Goal: Task Accomplishment & Management: Use online tool/utility

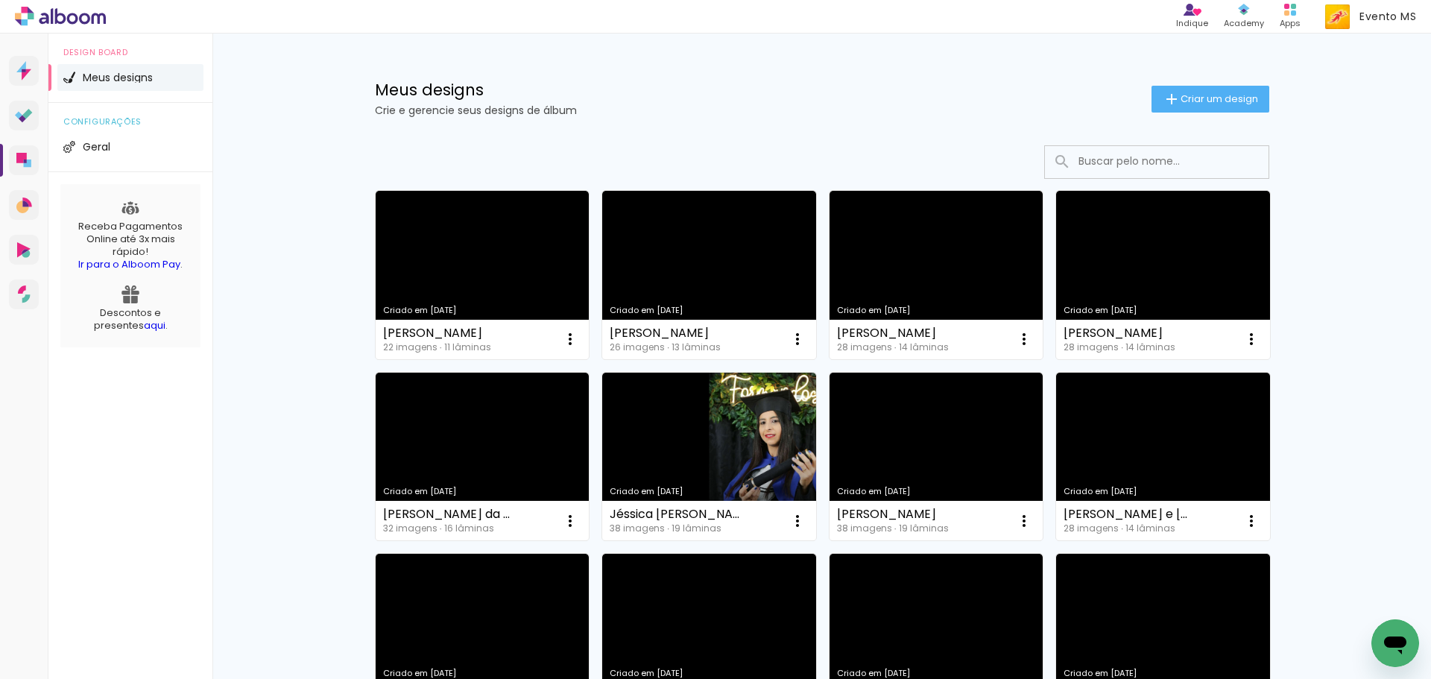
click at [1167, 160] on input at bounding box center [1177, 161] width 212 height 31
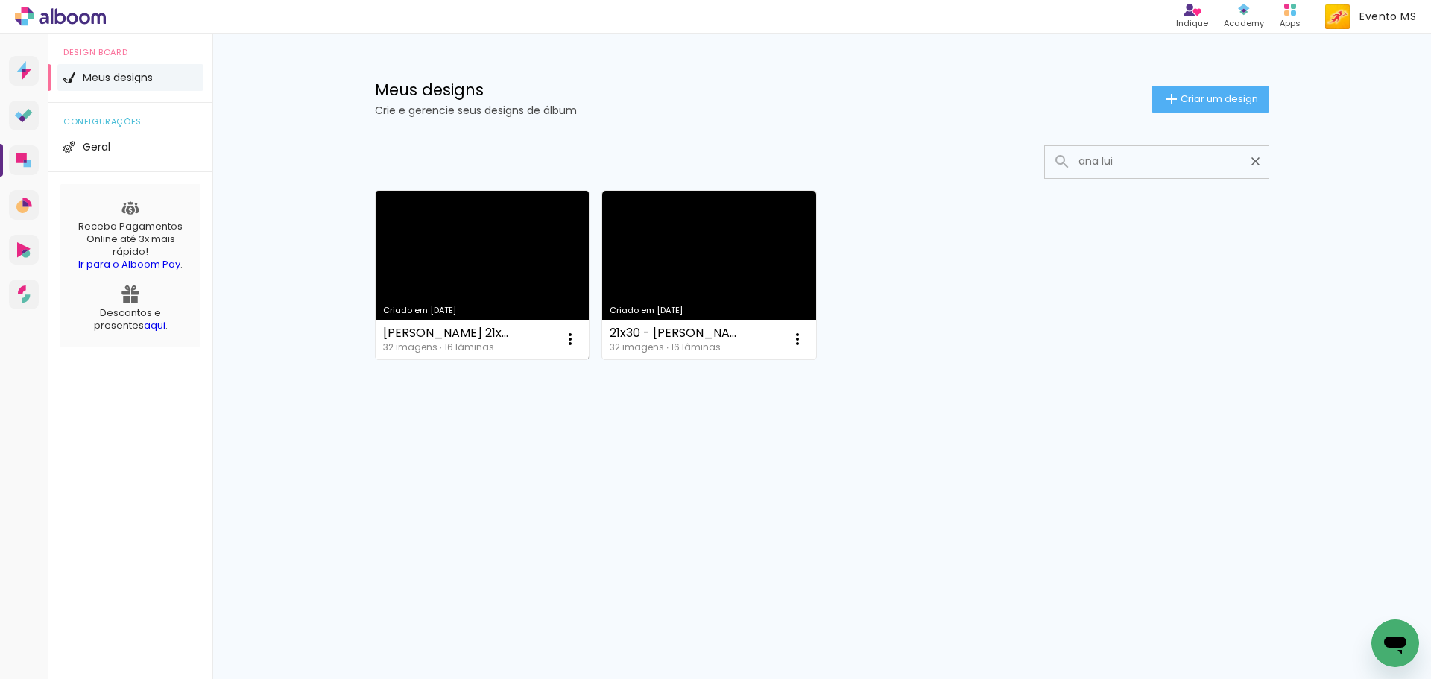
type input "ana lui"
type paper-input "ana lui"
click at [519, 257] on link "Criado em [DATE]" at bounding box center [483, 275] width 214 height 168
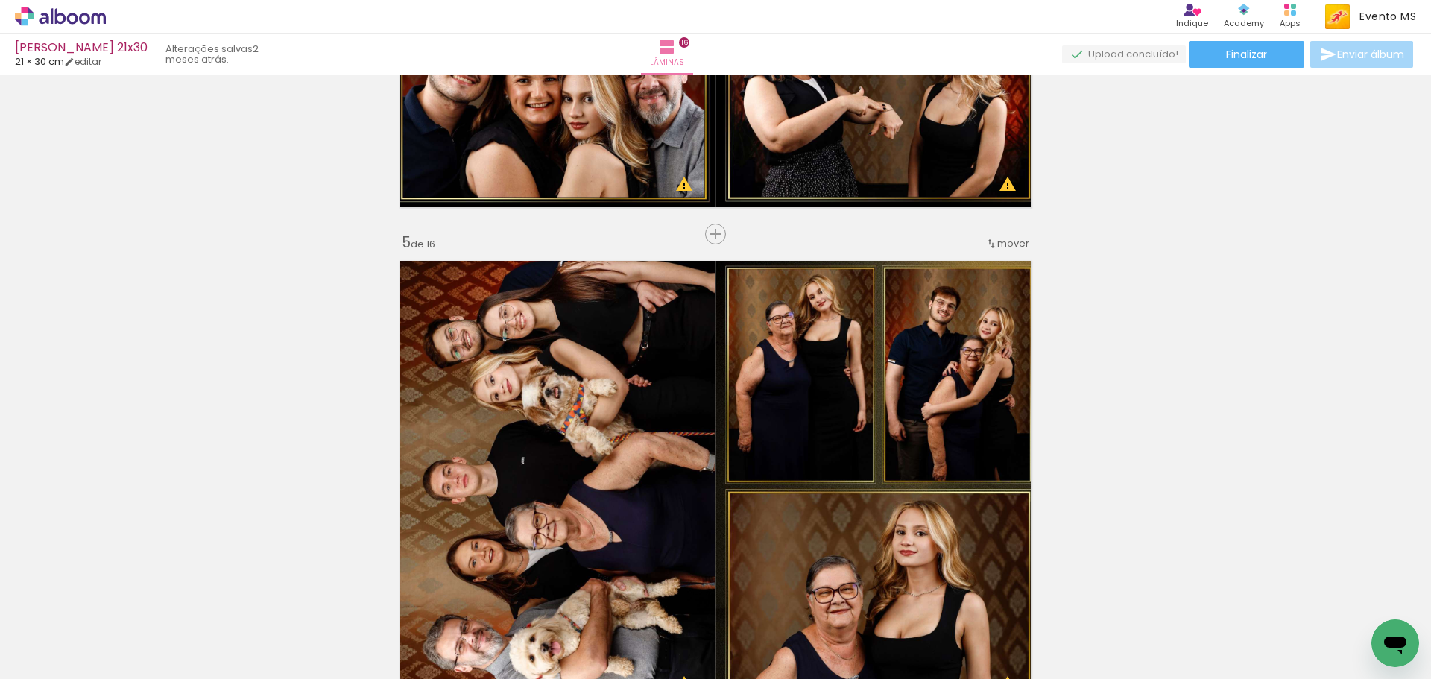
scroll to position [2012, 0]
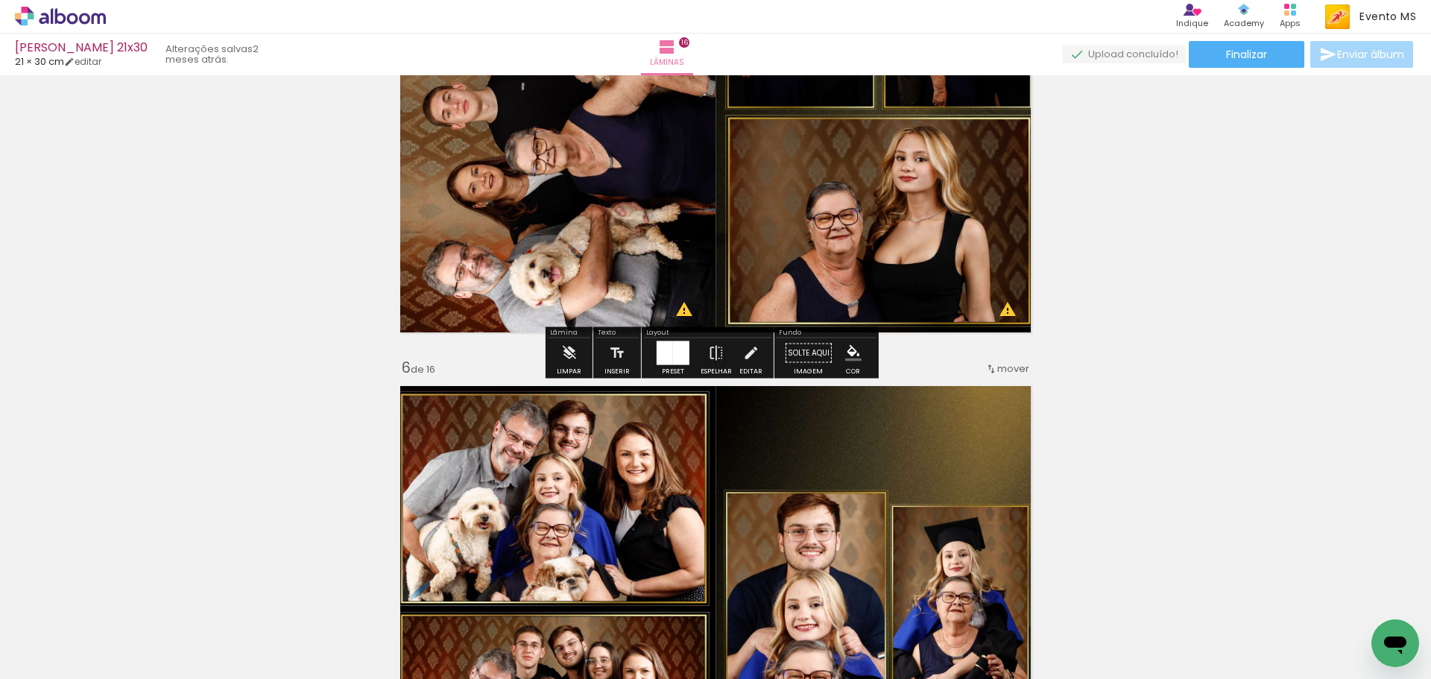
scroll to position [2236, 0]
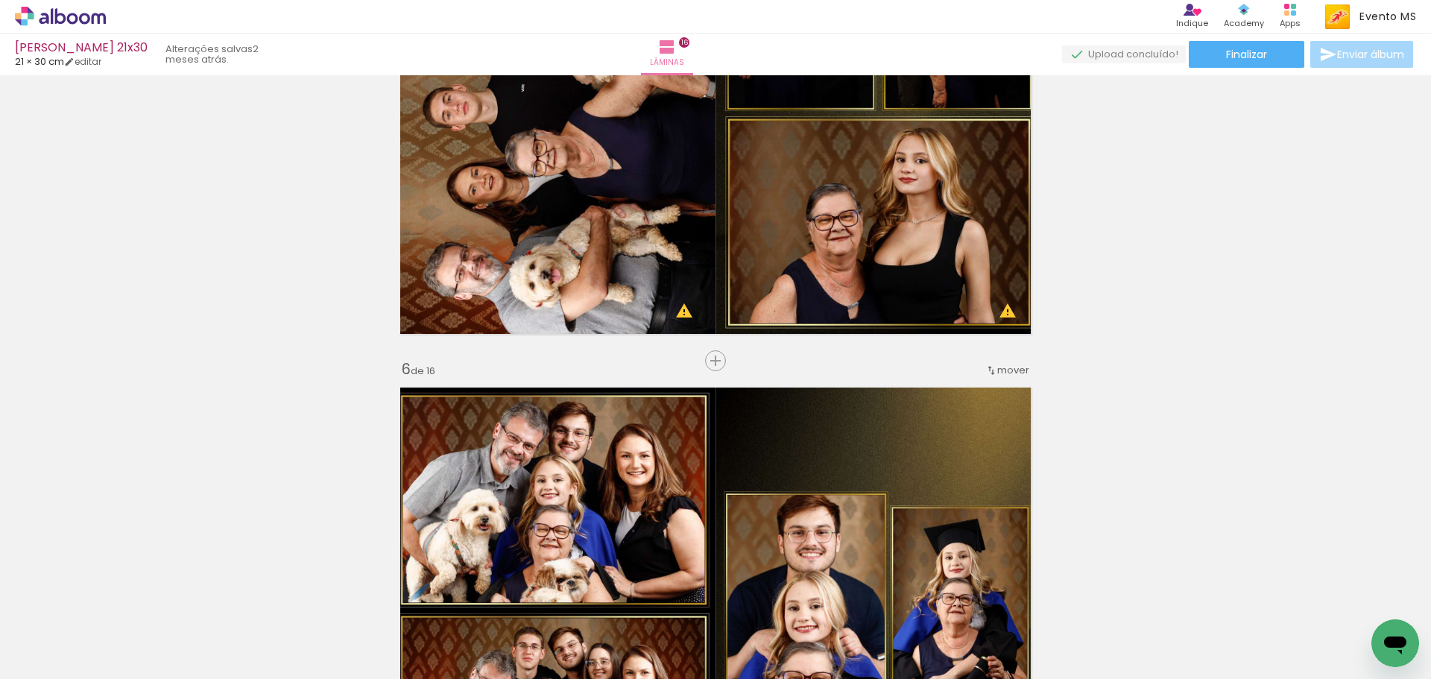
click at [57, 663] on span "Adicionar Fotos" at bounding box center [53, 659] width 45 height 16
click at [0, 0] on input "file" at bounding box center [0, 0] width 0 height 0
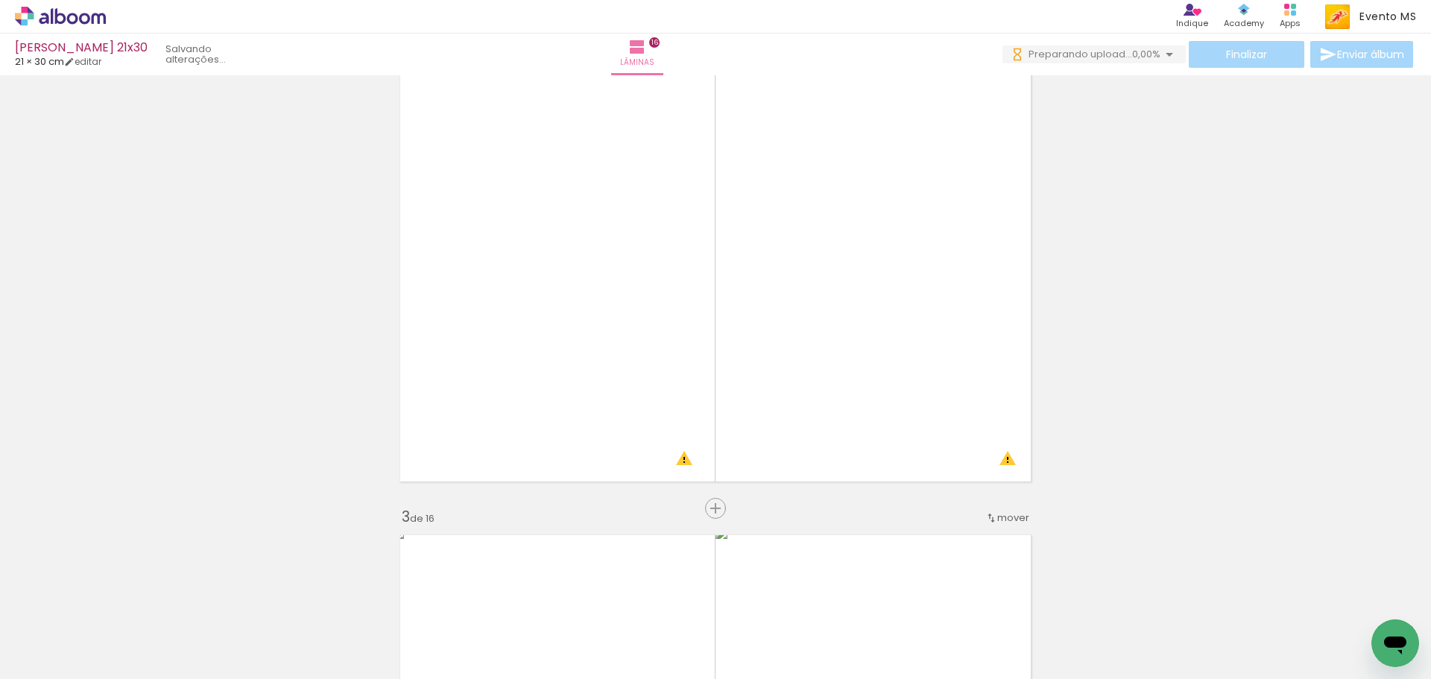
scroll to position [596, 0]
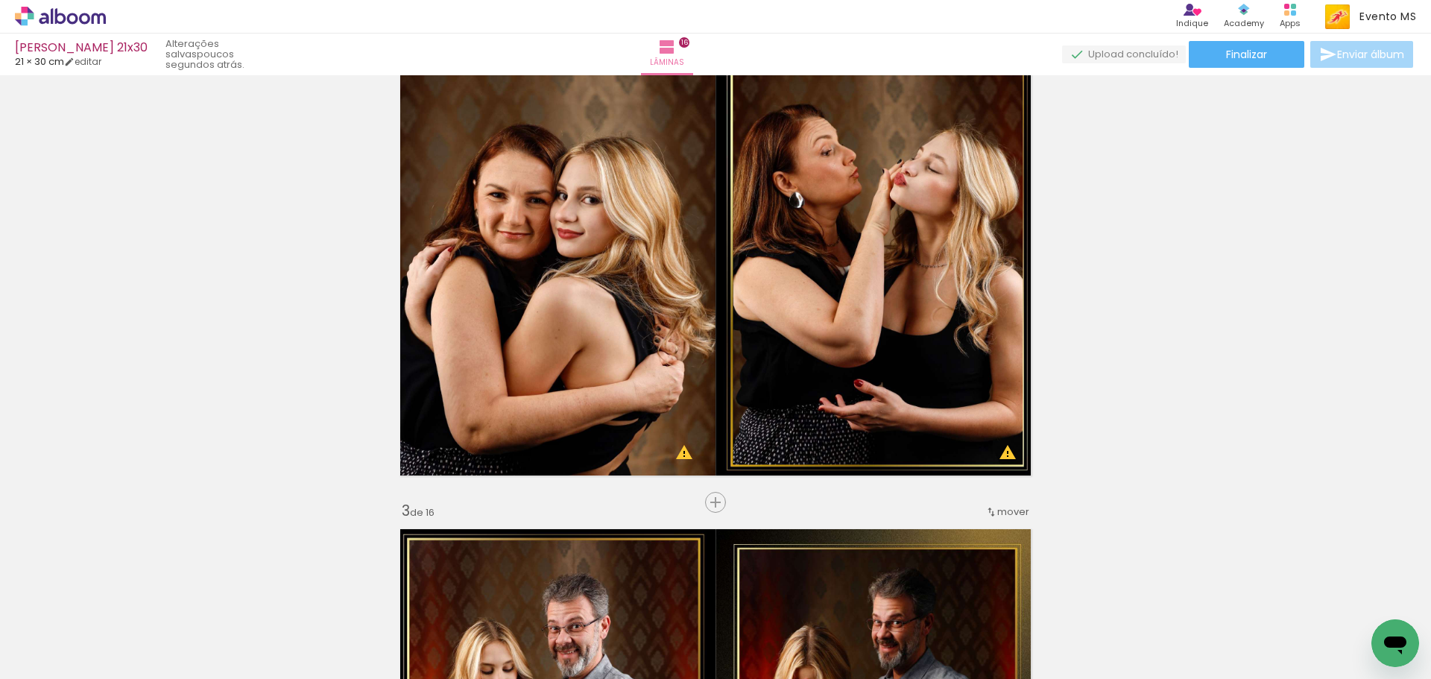
click at [73, 657] on span "Adicionar Fotos" at bounding box center [53, 659] width 45 height 16
click at [0, 0] on input "file" at bounding box center [0, 0] width 0 height 0
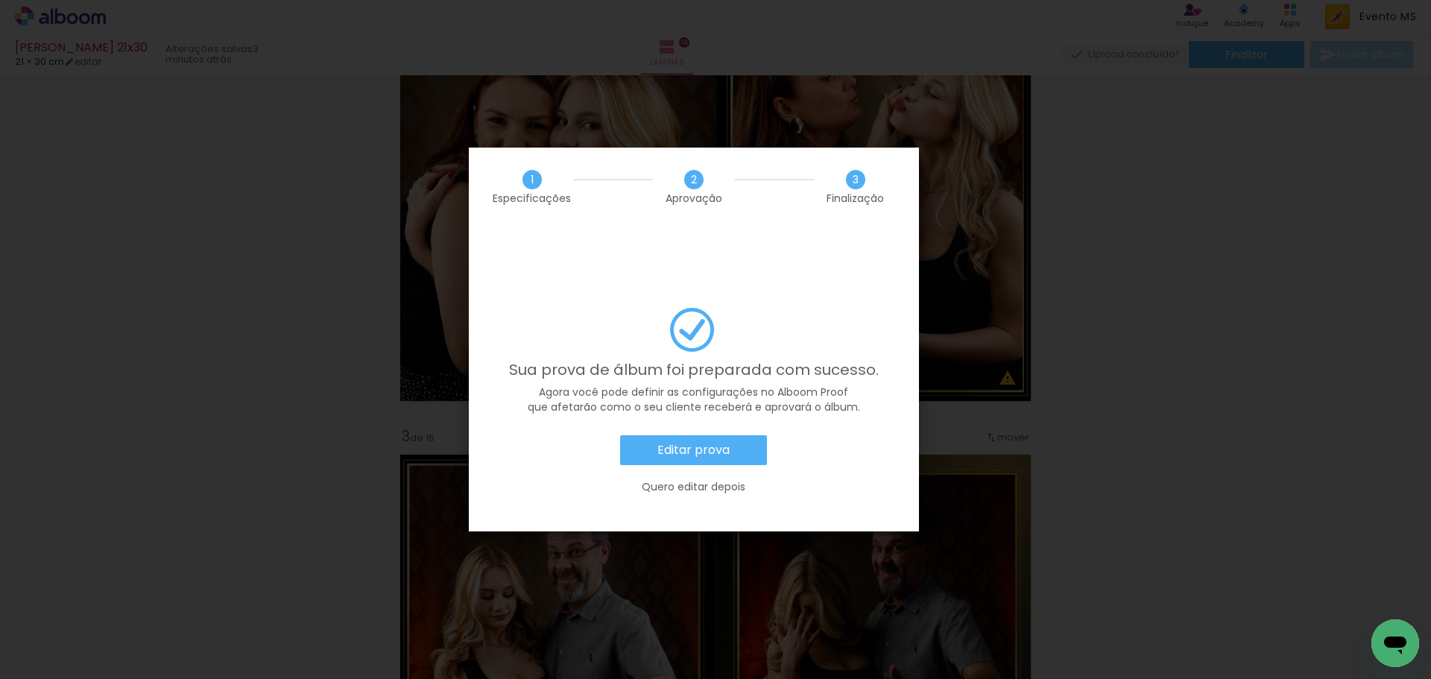
click at [0, 0] on slot "Editar prova" at bounding box center [0, 0] width 0 height 0
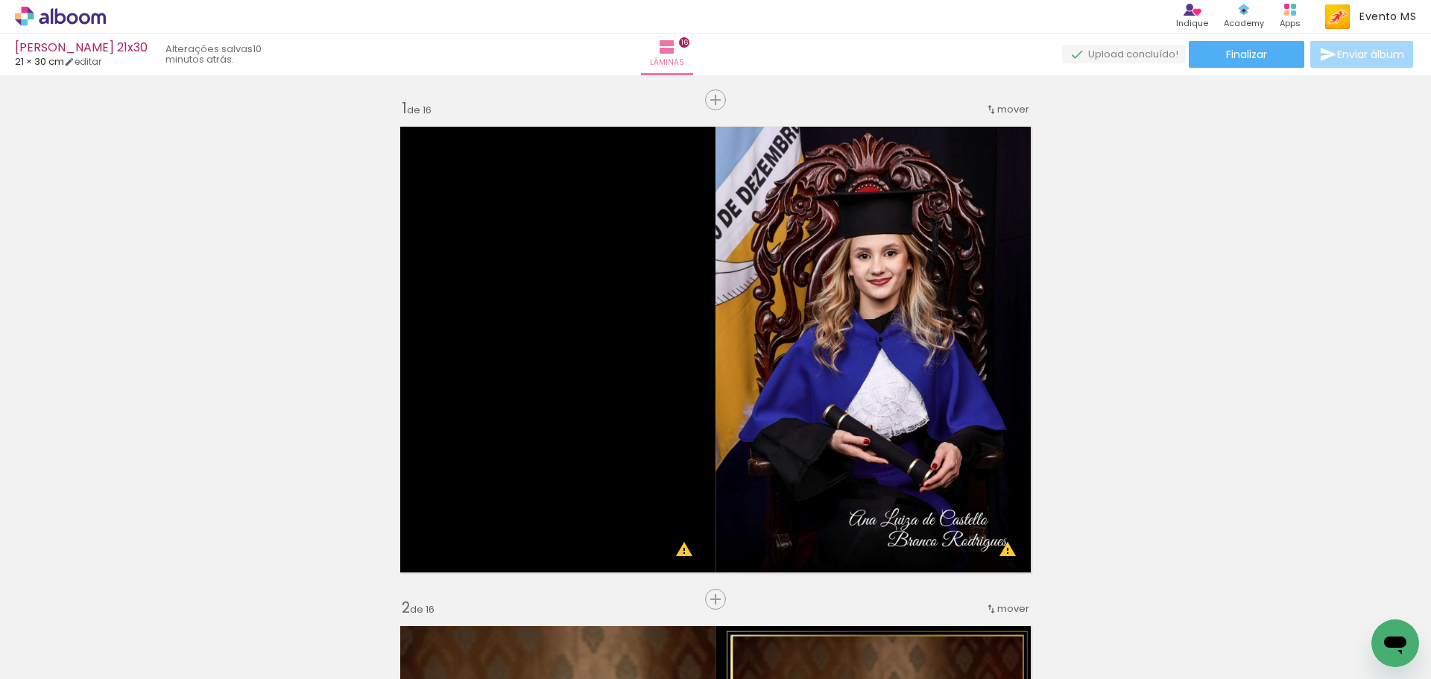
scroll to position [671, 0]
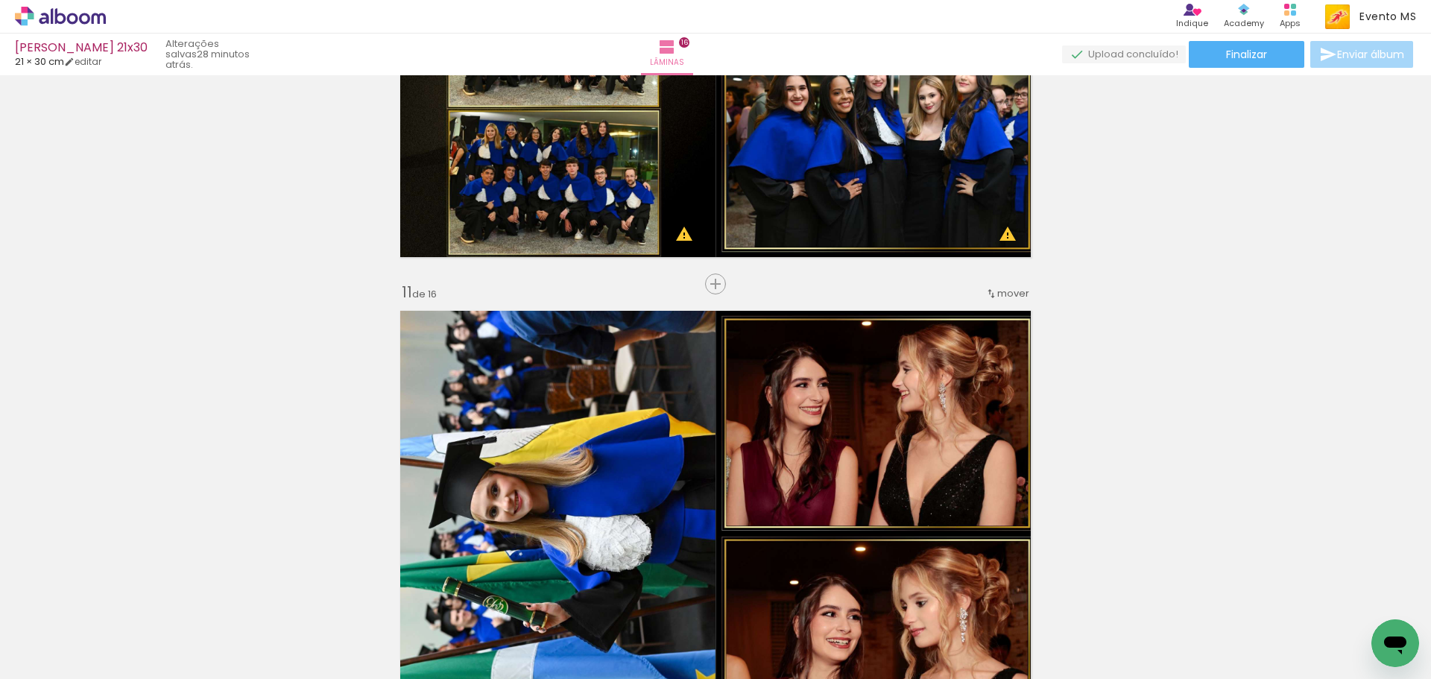
scroll to position [4994, 0]
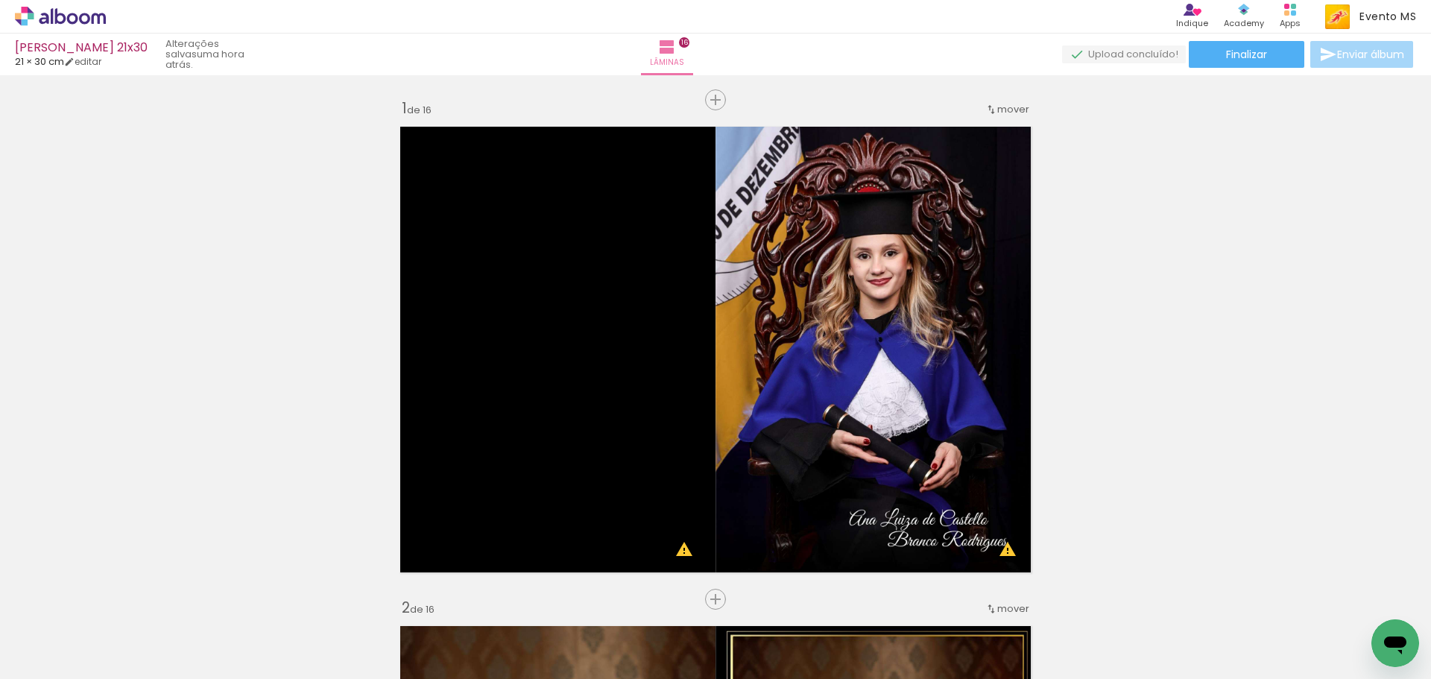
scroll to position [4994, 0]
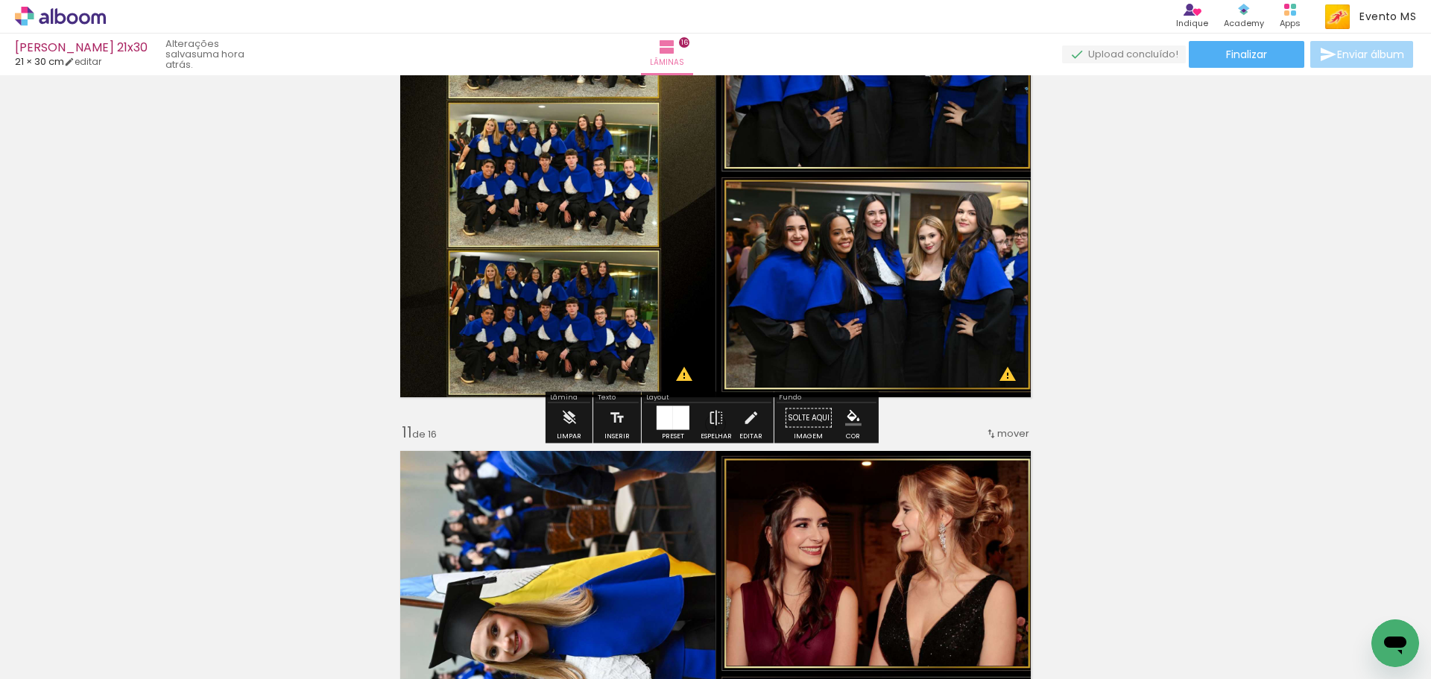
scroll to position [4696, 0]
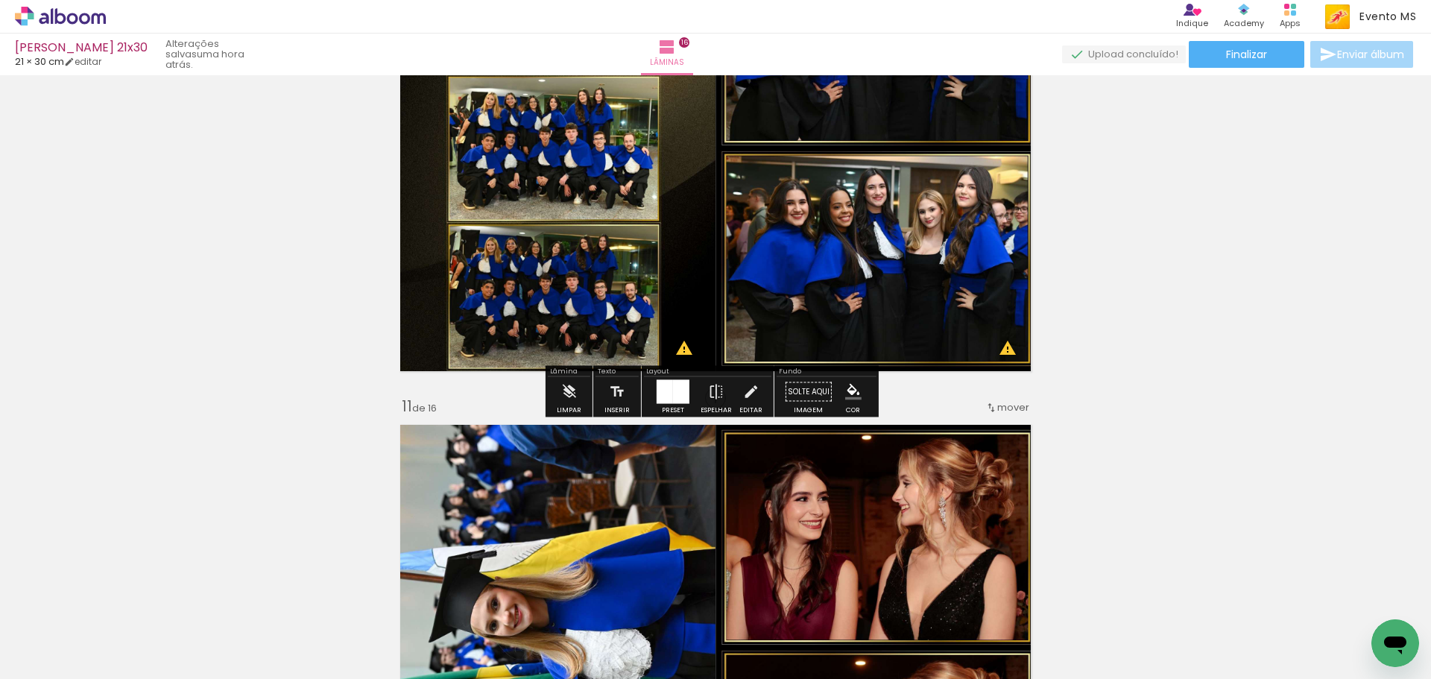
click at [78, 657] on paper-button "Adicionar Fotos" at bounding box center [46, 659] width 72 height 24
click at [0, 0] on input "file" at bounding box center [0, 0] width 0 height 0
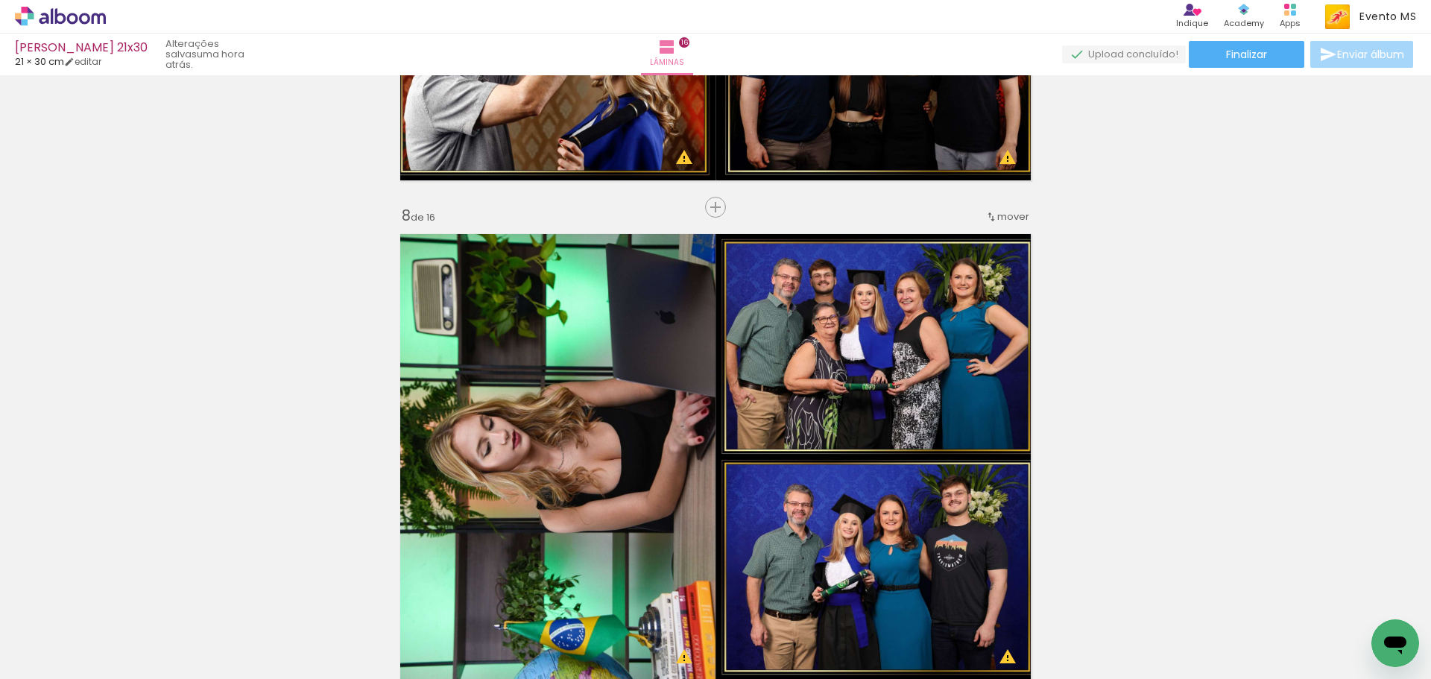
scroll to position [3503, 0]
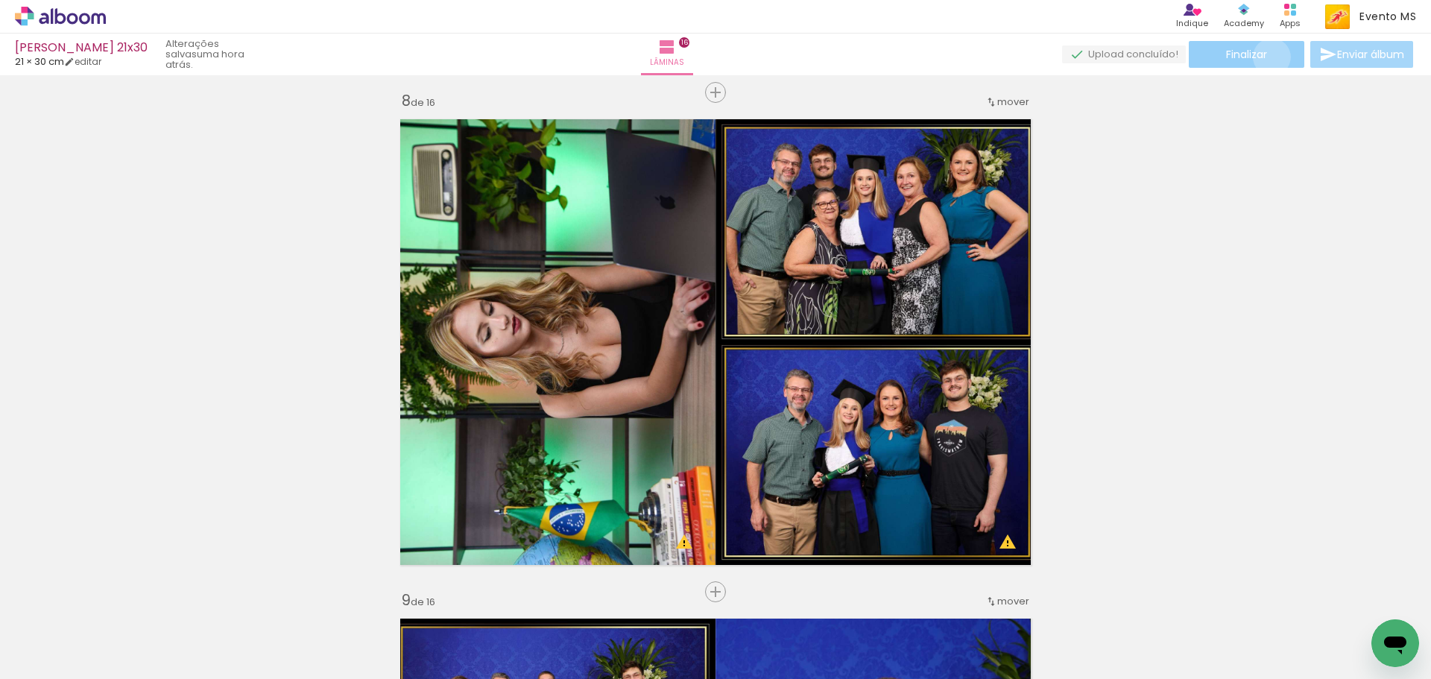
click at [1266, 57] on paper-button "Finalizar" at bounding box center [1247, 54] width 116 height 27
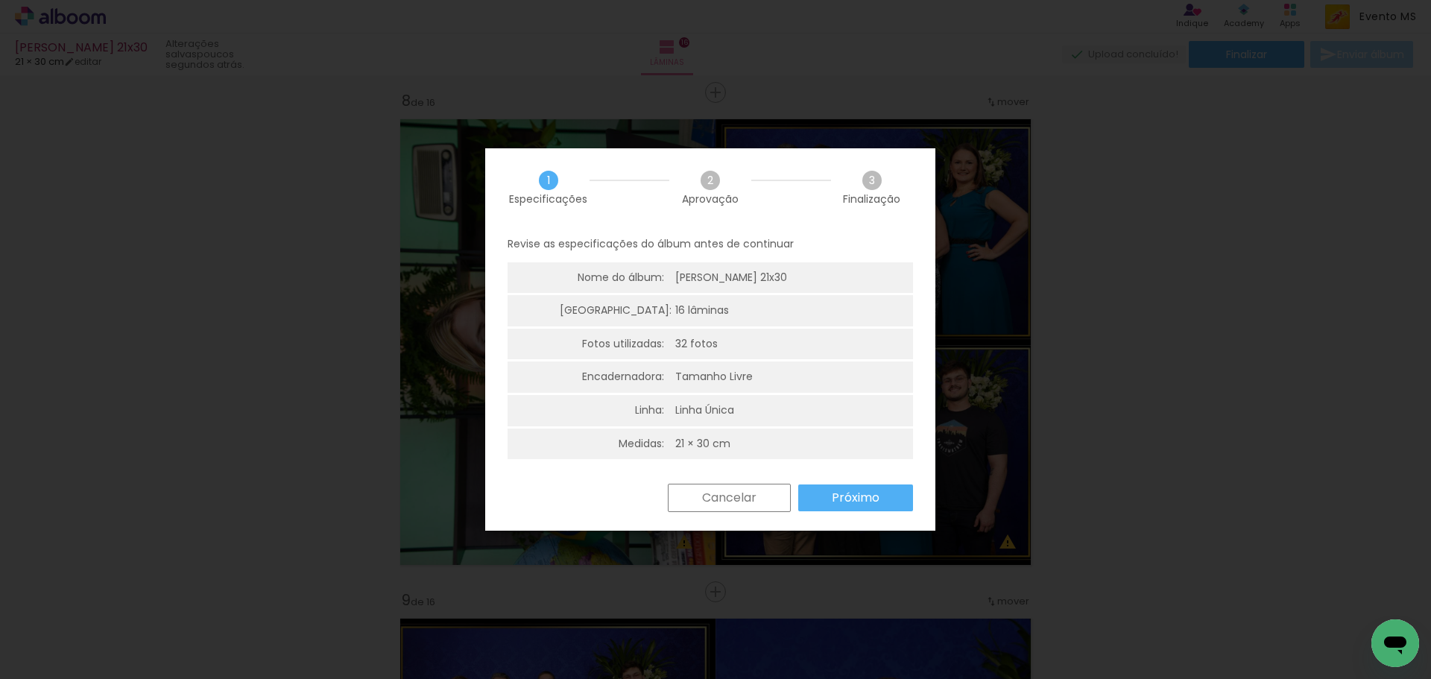
click at [0, 0] on slot "Próximo" at bounding box center [0, 0] width 0 height 0
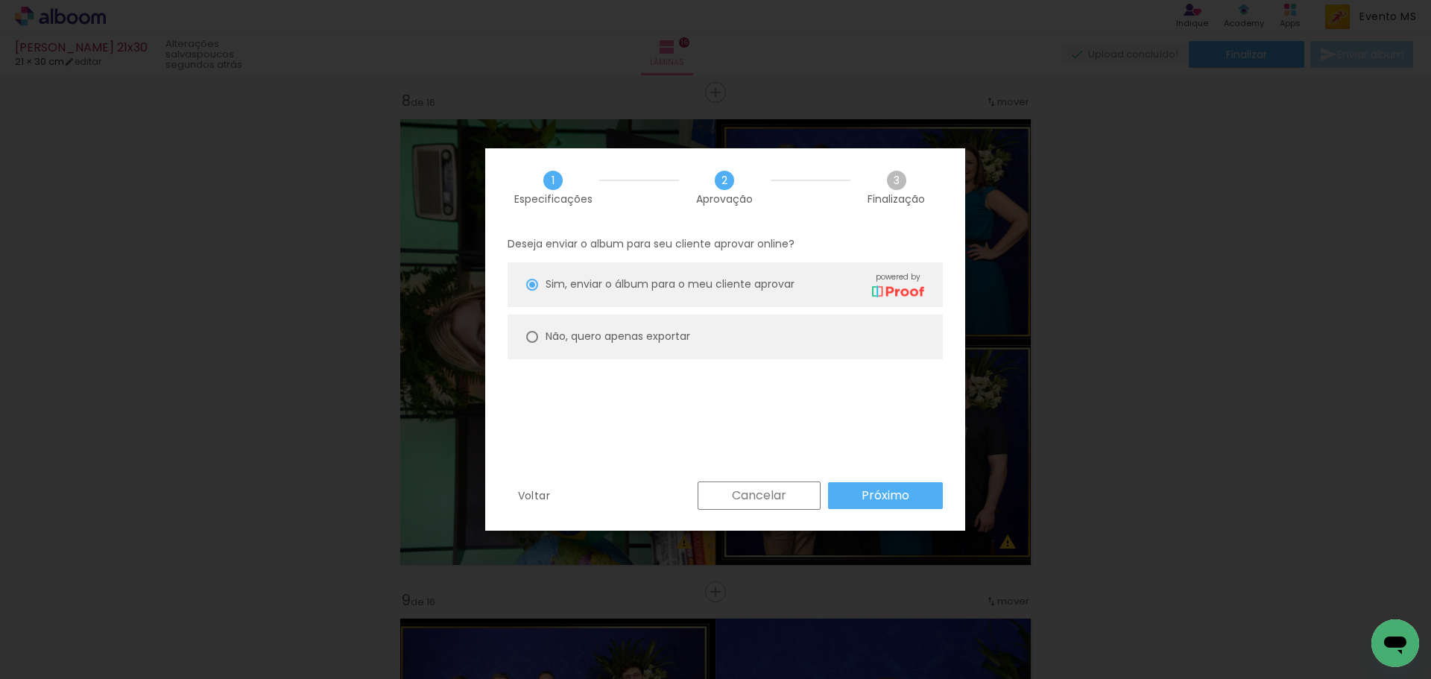
click at [879, 482] on paper-button "Próximo" at bounding box center [885, 495] width 115 height 27
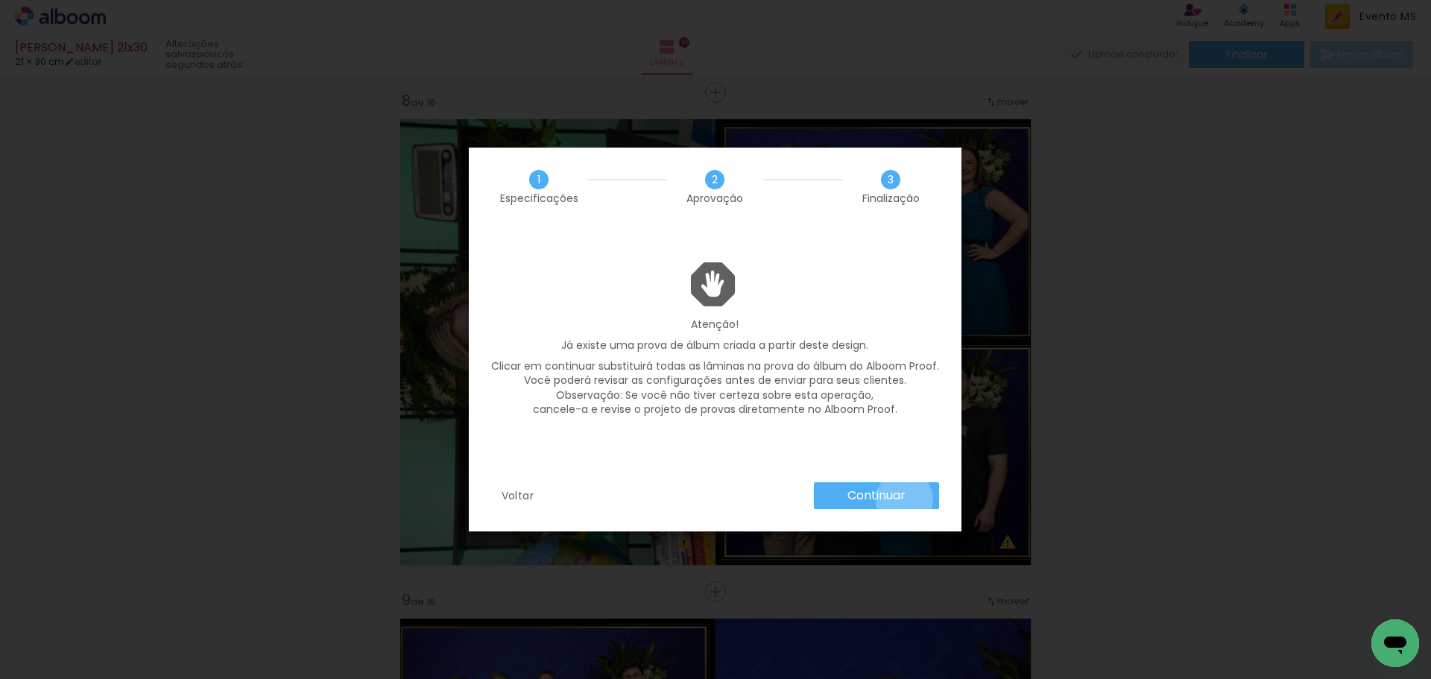
click at [0, 0] on slot "Continuar" at bounding box center [0, 0] width 0 height 0
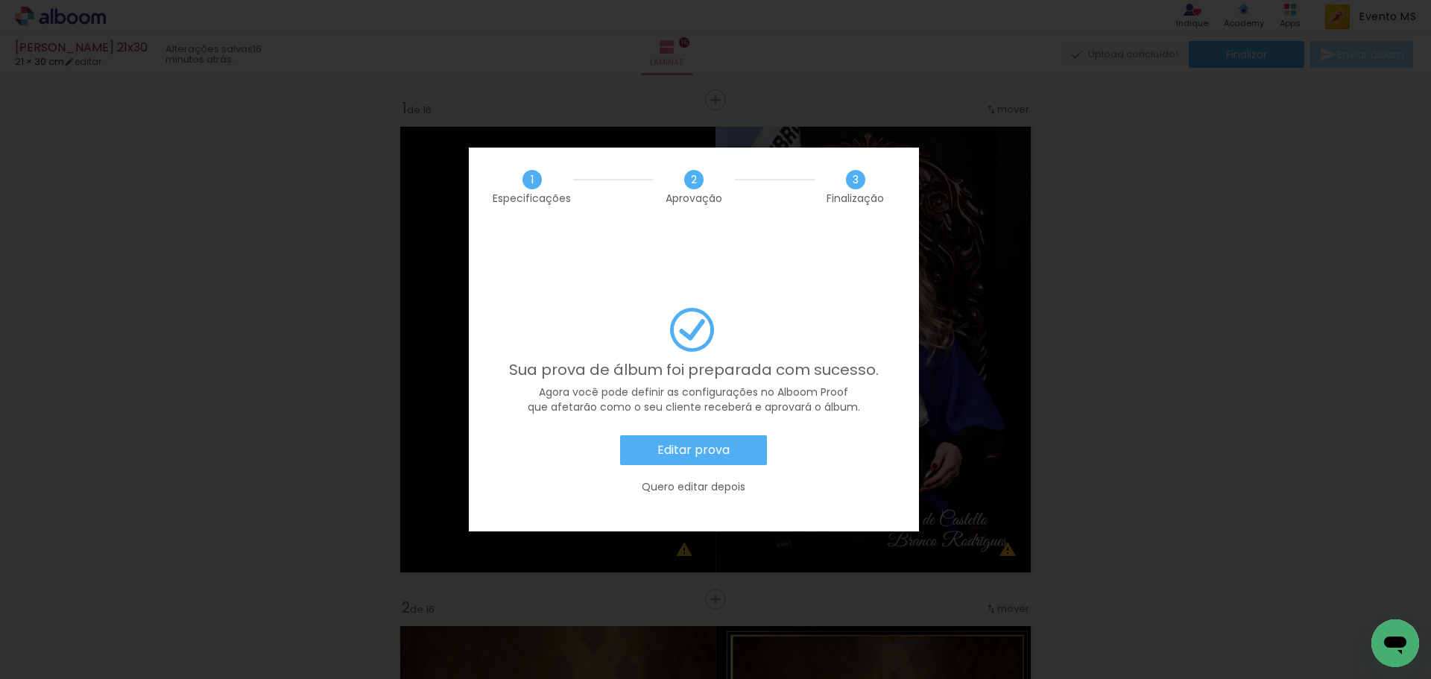
scroll to position [3503, 0]
